Goal: Navigation & Orientation: Understand site structure

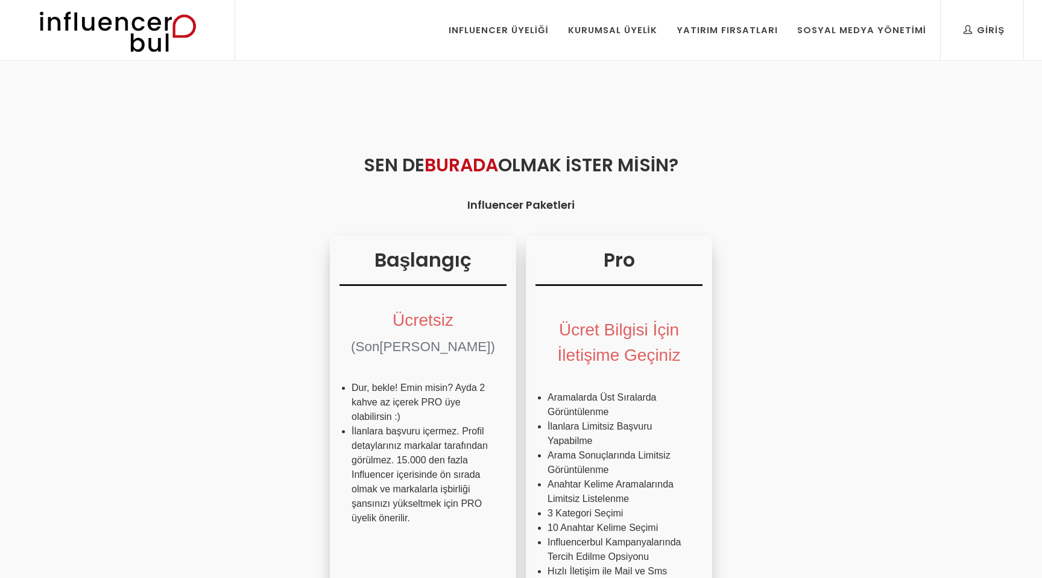
click at [650, 162] on h2 "Sen de Burada Olmak İster misin?" at bounding box center [520, 164] width 781 height 27
click at [0, 0] on img at bounding box center [0, 0] width 0 height 0
